Goal: Information Seeking & Learning: Learn about a topic

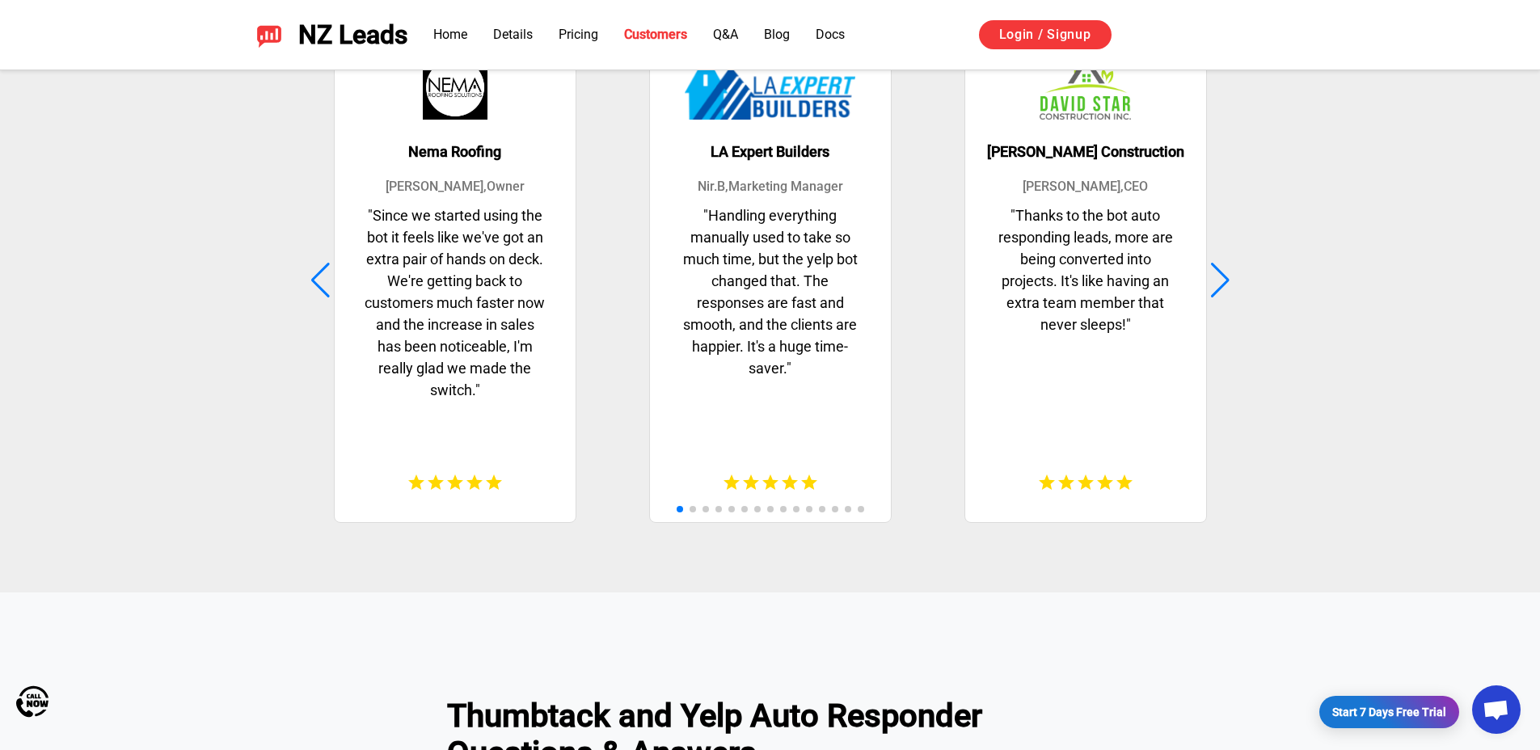
scroll to position [4602, 0]
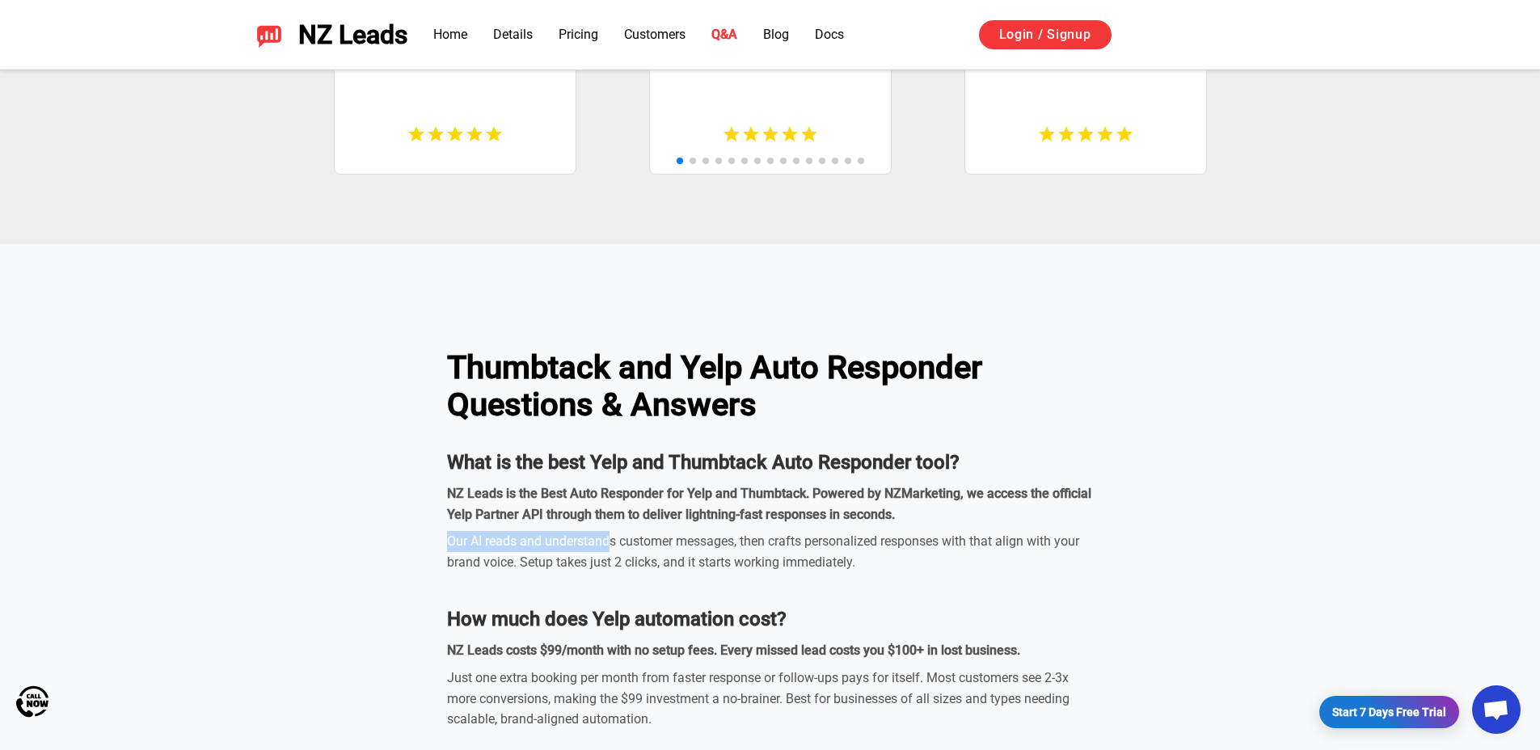
drag, startPoint x: 445, startPoint y: 538, endPoint x: 613, endPoint y: 547, distance: 168.4
click at [614, 546] on div "Our AI reads and understands customer messages, then crafts personalized respon…" at bounding box center [770, 551] width 647 height 41
click at [617, 544] on div "Our AI reads and understands customer messages, then crafts personalized respon…" at bounding box center [770, 551] width 647 height 41
drag, startPoint x: 617, startPoint y: 544, endPoint x: 449, endPoint y: 540, distance: 168.2
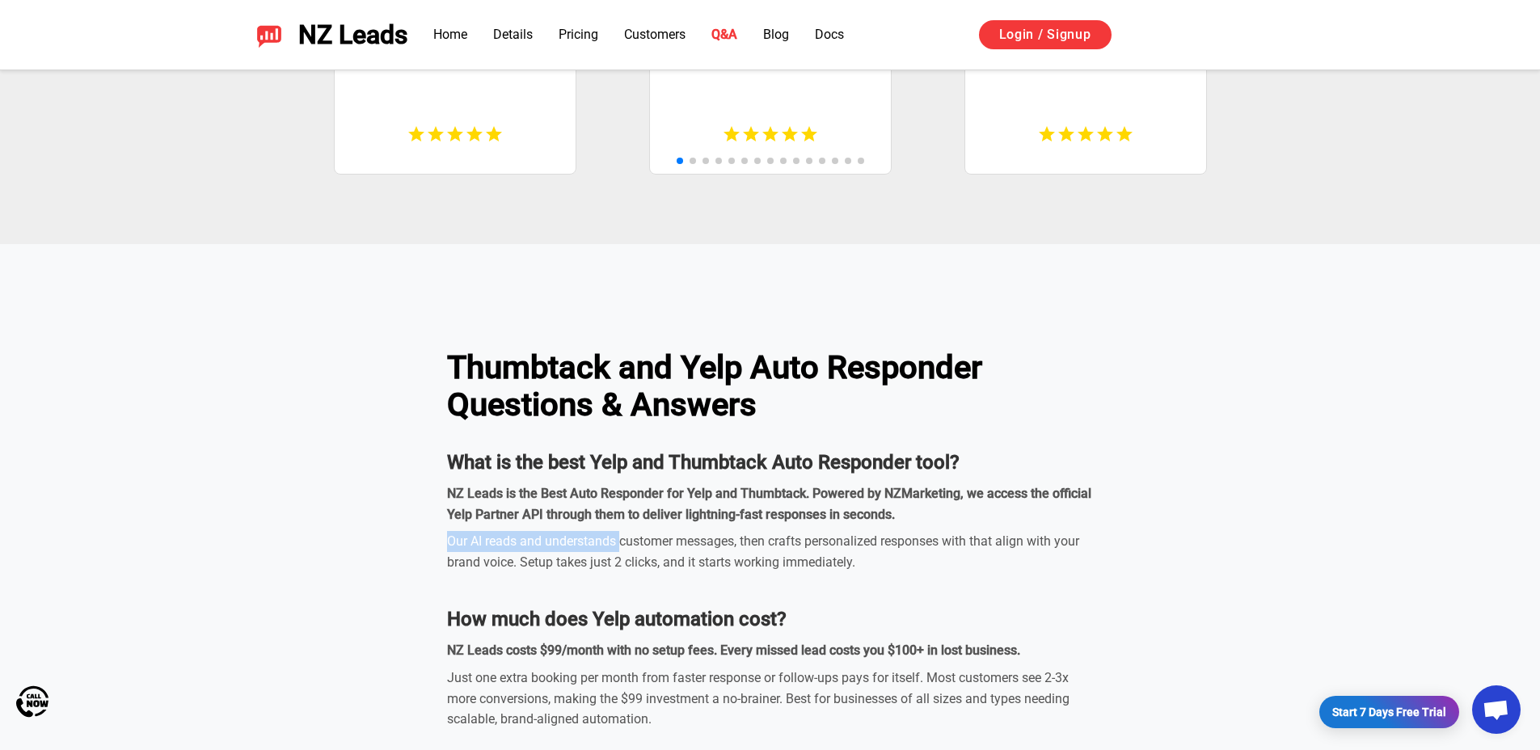
click at [449, 540] on div "Our AI reads and understands customer messages, then crafts personalized respon…" at bounding box center [770, 551] width 647 height 41
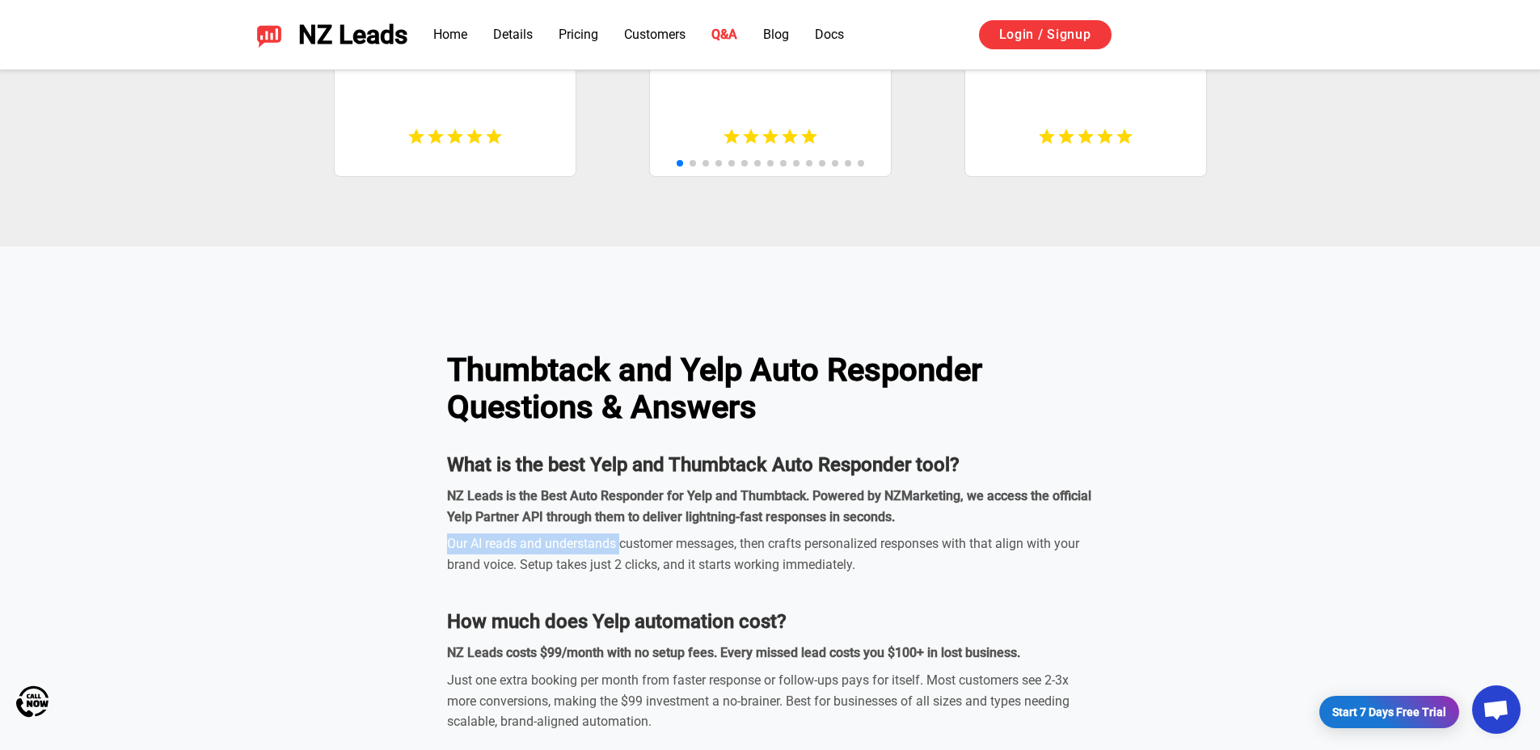
copy div "Our AI reads and understands"
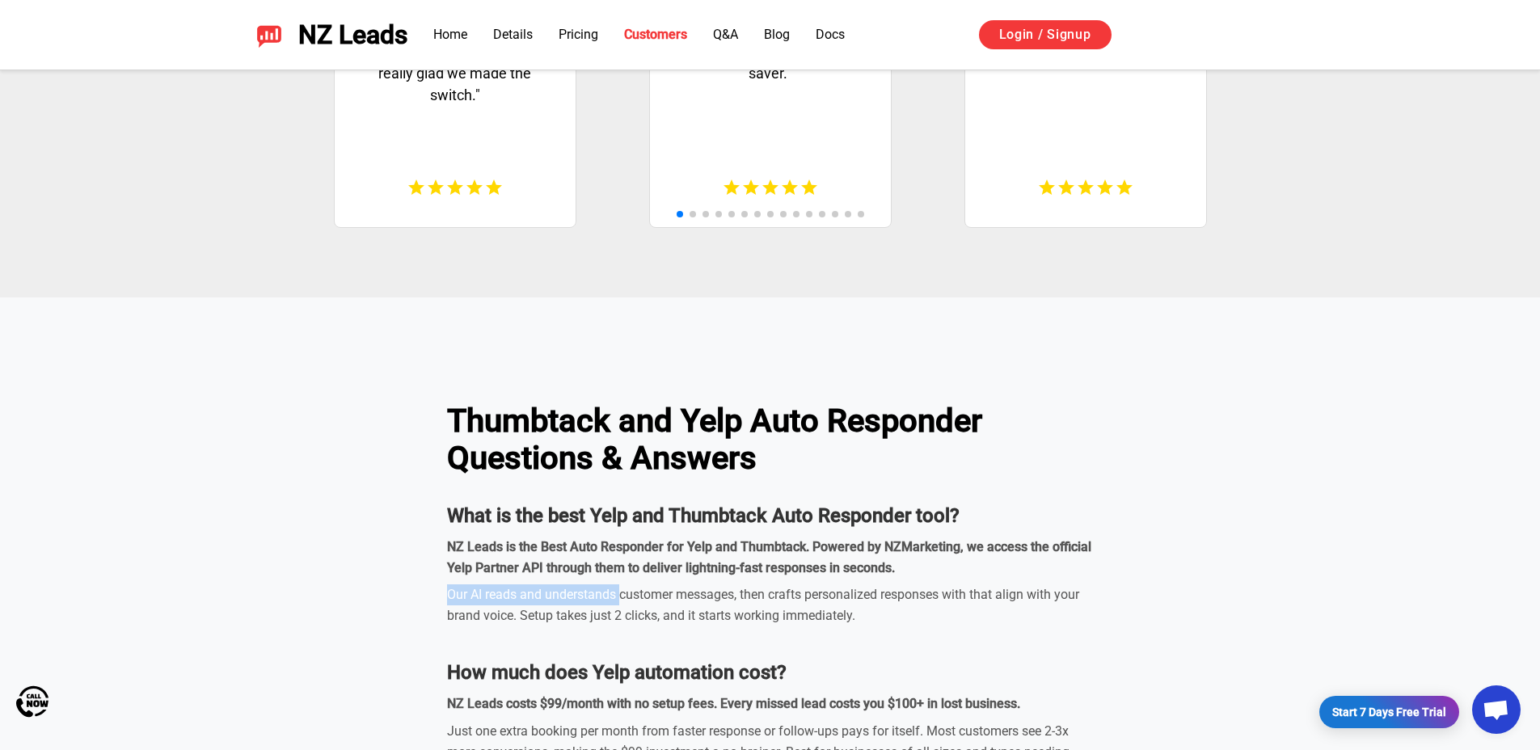
scroll to position [4530, 0]
